Goal: Information Seeking & Learning: Understand process/instructions

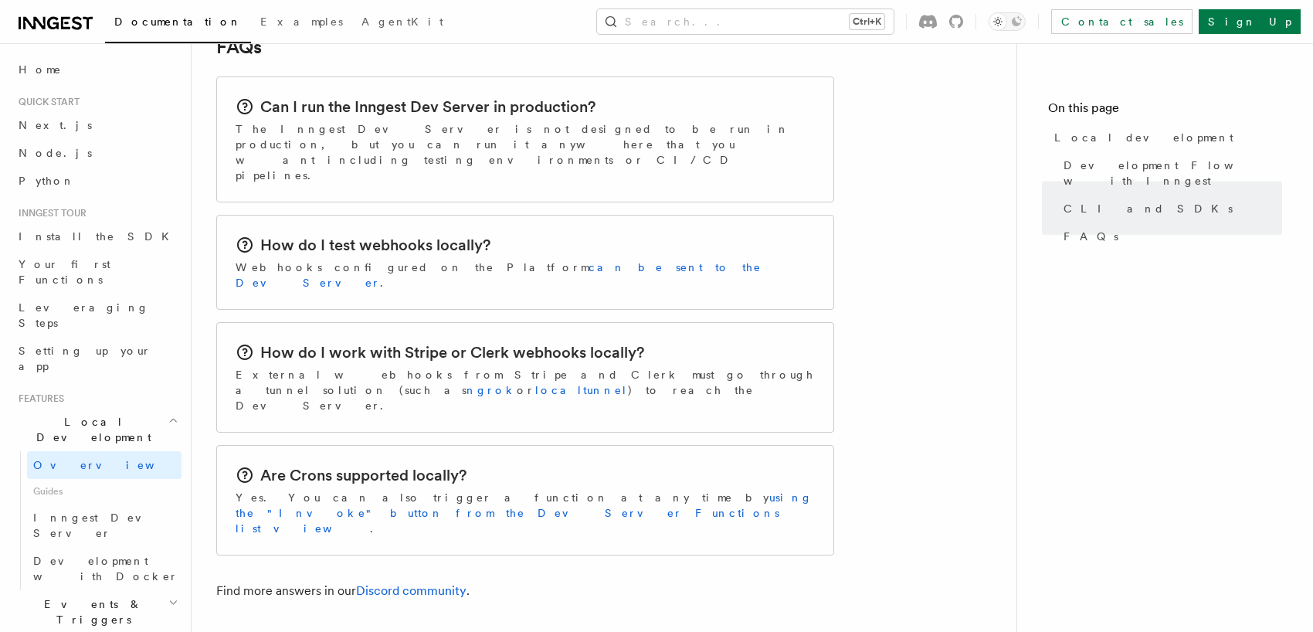
scroll to position [2537, 0]
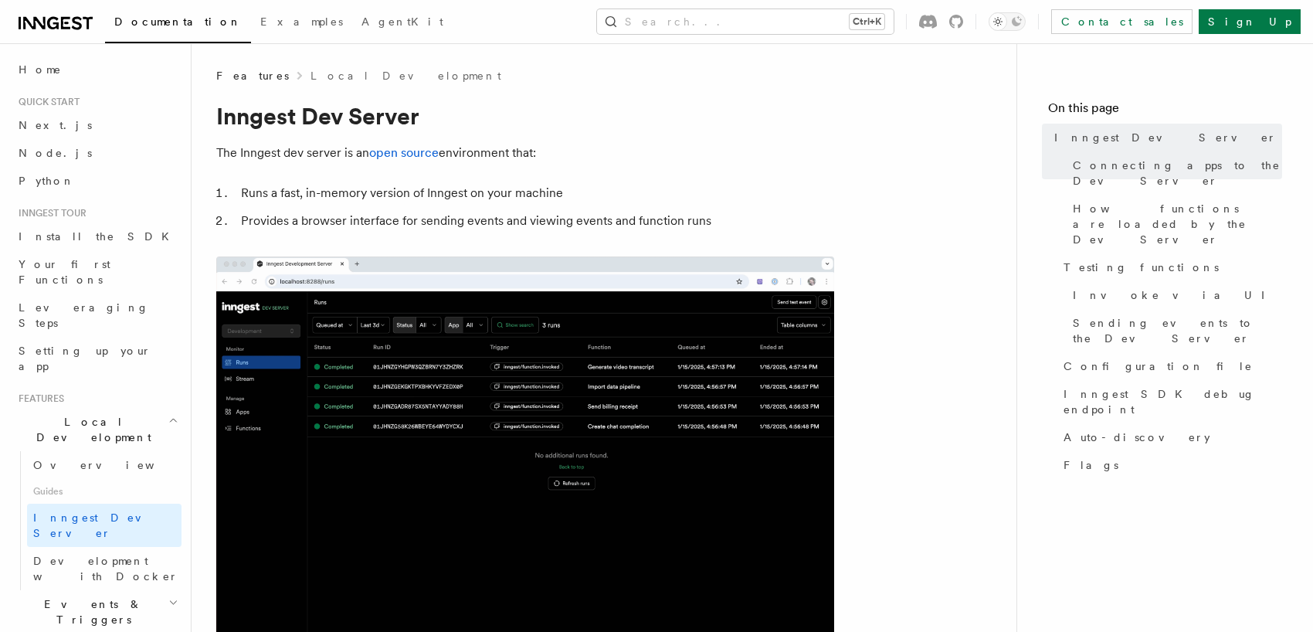
copy code "npx inngest-cli@latest dev"
